Goal: Transaction & Acquisition: Subscribe to service/newsletter

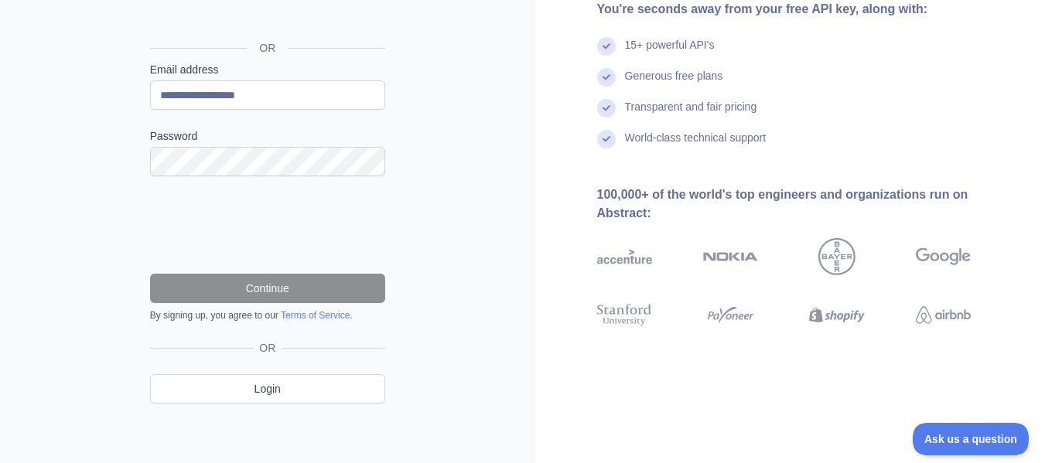
scroll to position [171, 0]
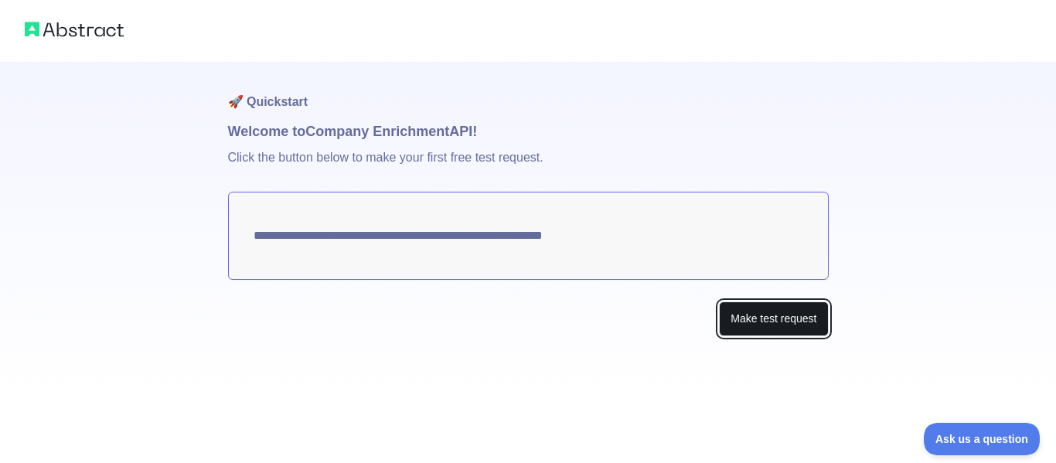
click at [761, 321] on button "Make test request" at bounding box center [773, 319] width 109 height 35
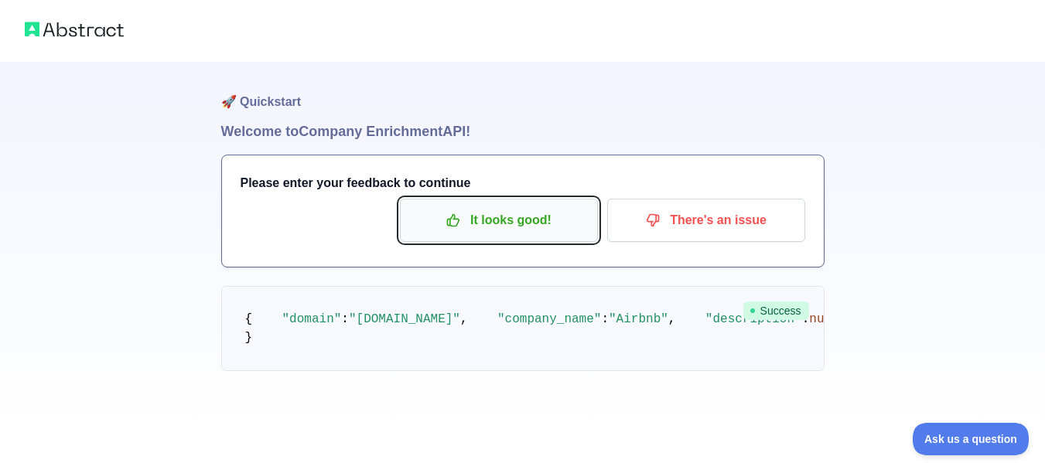
click at [520, 206] on button "It looks good!" at bounding box center [499, 220] width 198 height 43
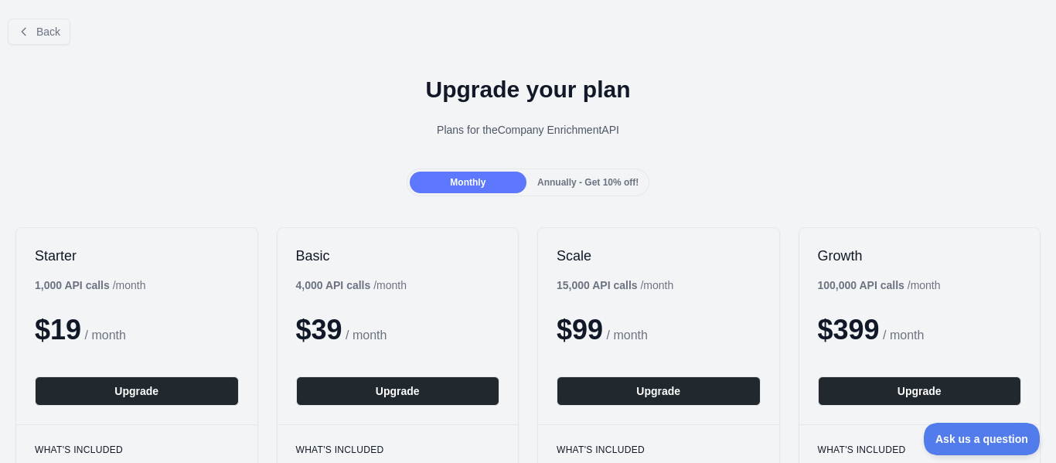
click at [36, 18] on div "Back" at bounding box center [528, 31] width 1056 height 51
click at [40, 21] on button "Back" at bounding box center [39, 32] width 63 height 26
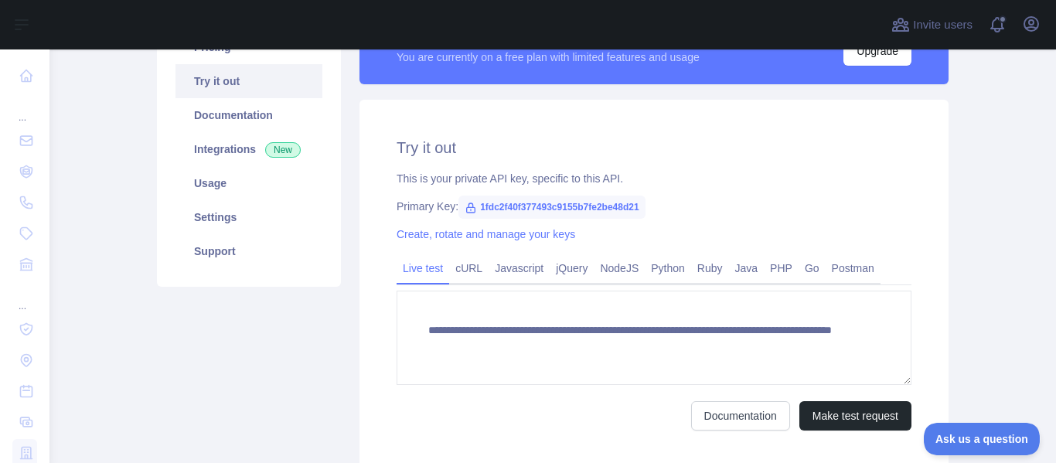
scroll to position [154, 0]
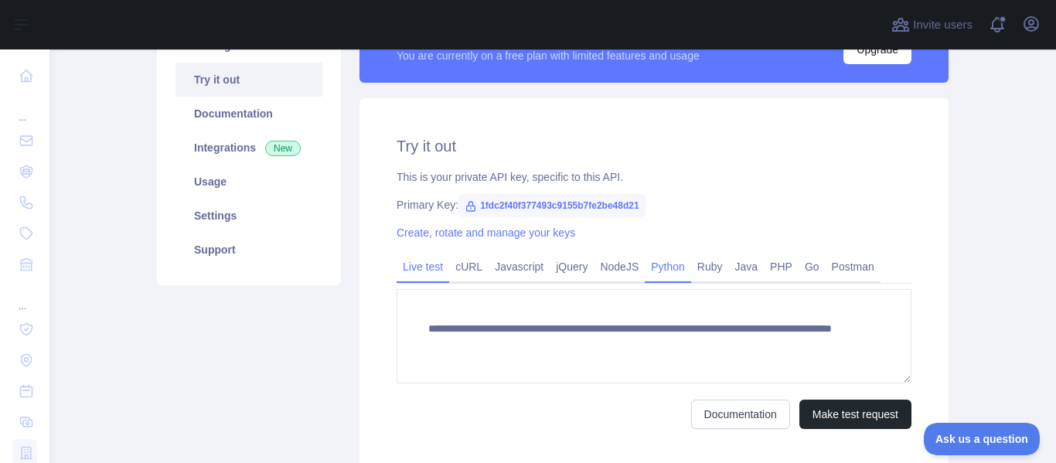
click at [667, 273] on link "Python" at bounding box center [668, 266] width 46 height 25
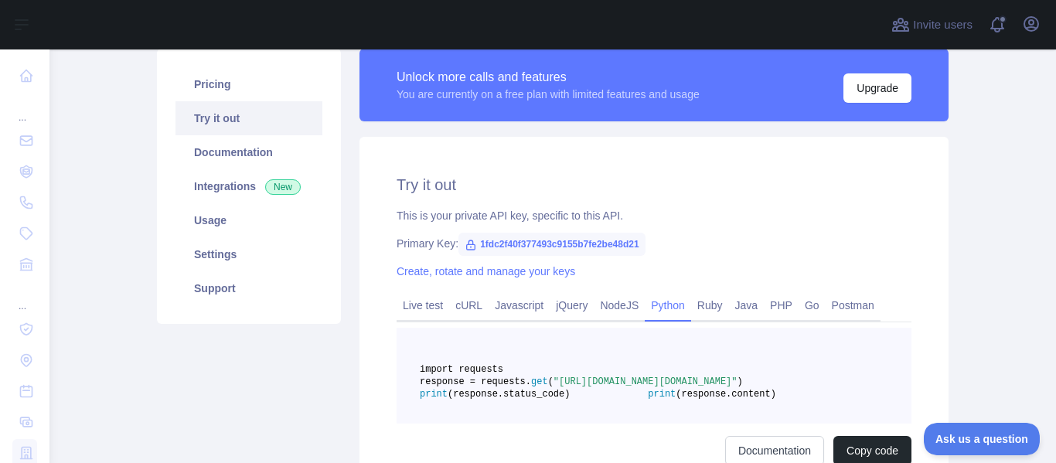
scroll to position [0, 0]
